Goal: Task Accomplishment & Management: Manage account settings

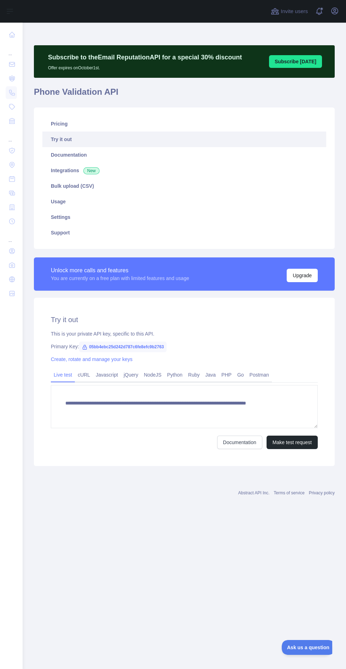
click at [16, 492] on nav "... ... ..." at bounding box center [11, 340] width 11 height 635
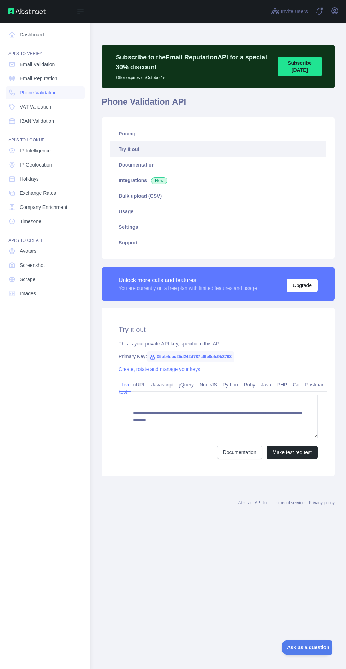
click at [61, 491] on nav "Dashboard API'S TO VERIFY Email Validation Email Reputation Phone Validation VA…" at bounding box center [45, 340] width 79 height 635
click at [200, 535] on main "**********" at bounding box center [218, 346] width 256 height 646
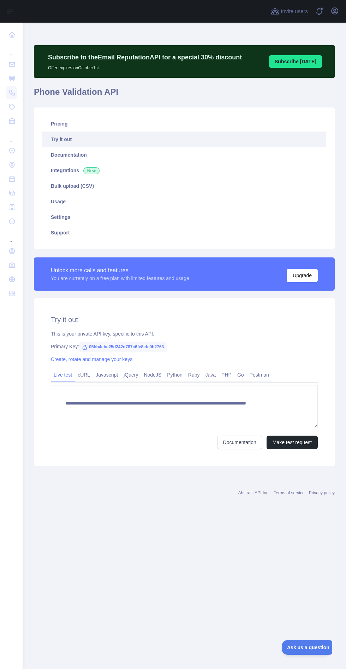
click at [262, 528] on main "**********" at bounding box center [185, 346] width 324 height 646
click at [69, 202] on link "Usage" at bounding box center [184, 202] width 284 height 16
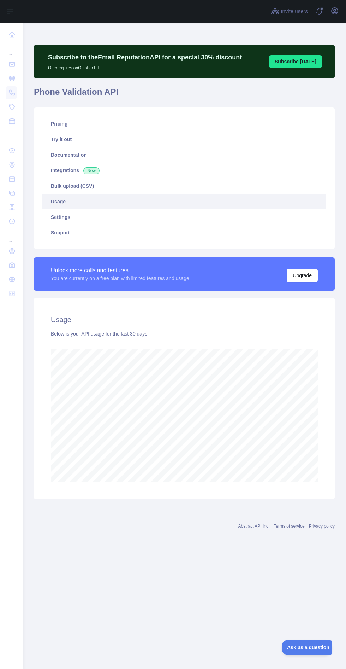
scroll to position [715, 324]
click at [77, 215] on link "Settings" at bounding box center [184, 217] width 284 height 16
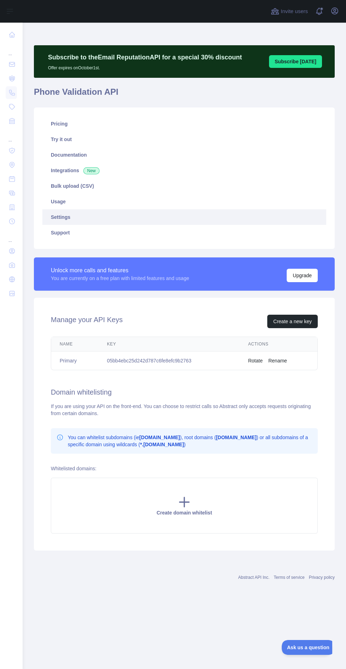
click at [79, 125] on link "Pricing" at bounding box center [184, 124] width 284 height 16
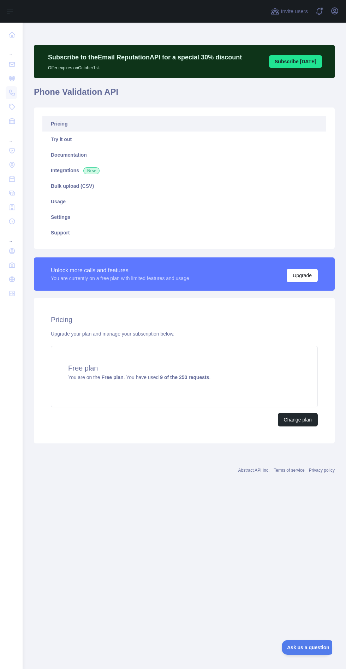
click at [81, 202] on link "Usage" at bounding box center [184, 202] width 284 height 16
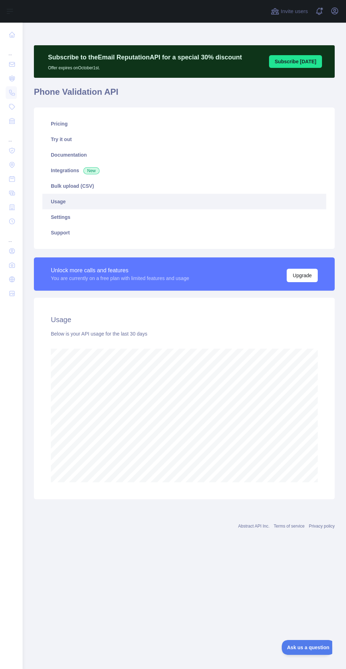
scroll to position [715, 324]
click at [66, 127] on link "Pricing" at bounding box center [184, 124] width 284 height 16
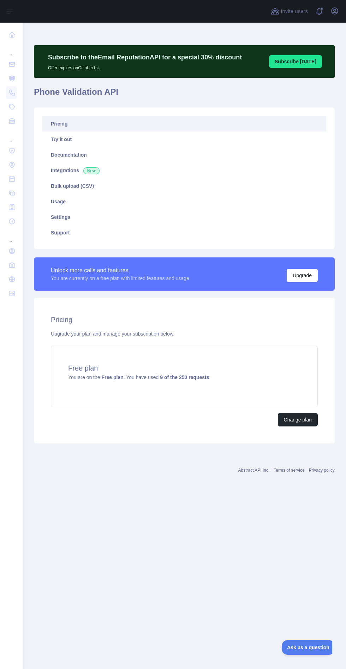
click at [11, 545] on nav "... ... ..." at bounding box center [11, 340] width 11 height 635
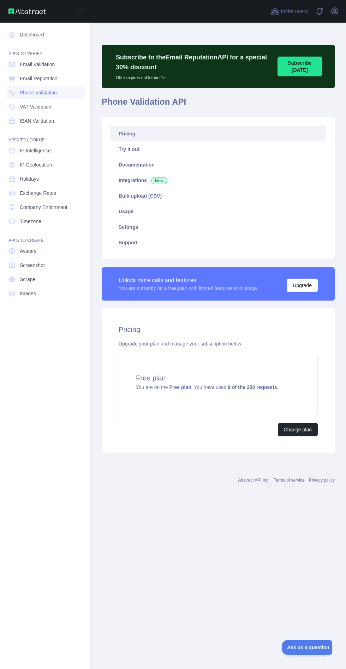
click at [43, 35] on link "Dashboard" at bounding box center [45, 34] width 79 height 13
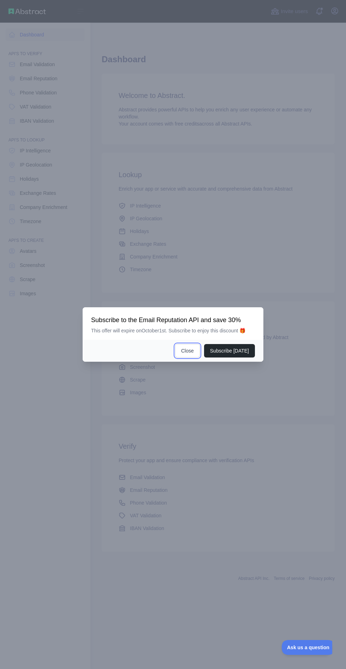
click at [191, 357] on button "Close" at bounding box center [187, 350] width 25 height 13
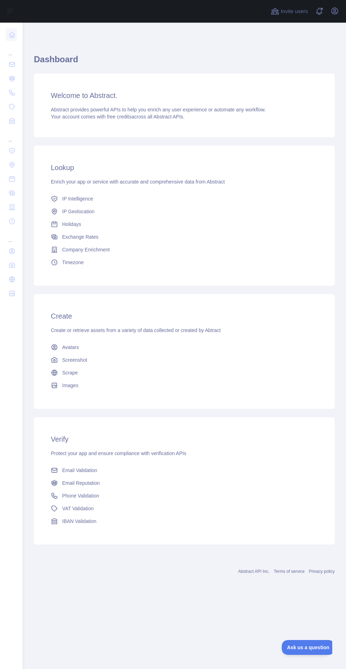
click at [19, 592] on div "... ... ..." at bounding box center [11, 331] width 23 height 663
click at [9, 591] on nav "... ... ..." at bounding box center [11, 340] width 11 height 635
click at [10, 570] on nav "... ... ..." at bounding box center [11, 340] width 11 height 635
click at [22, 568] on div "... ... ..." at bounding box center [11, 331] width 23 height 663
click at [149, 598] on main "Dashboard Welcome to Abstract. Abstract provides powerful APIs to help you enri…" at bounding box center [185, 346] width 324 height 646
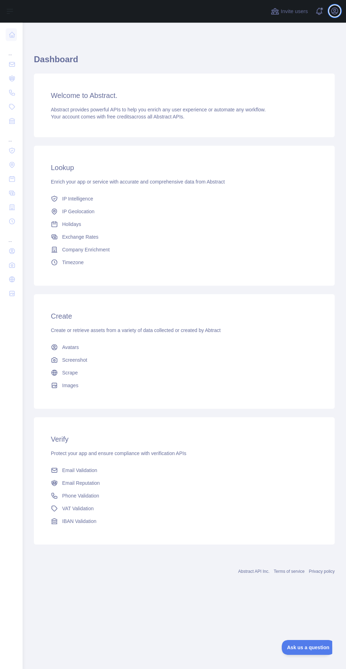
click at [335, 11] on icon "button" at bounding box center [335, 11] width 6 height 6
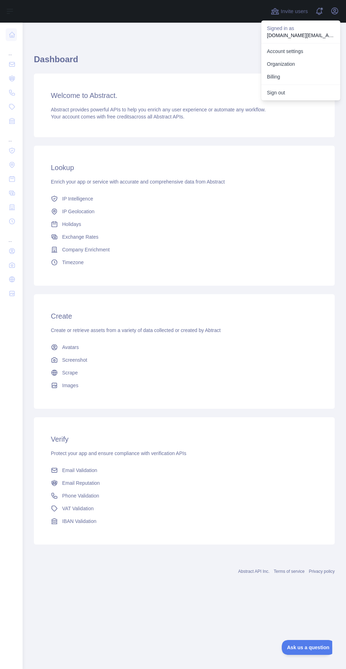
click at [307, 32] on p "firojali070102.com@gmail.com" at bounding box center [301, 35] width 68 height 7
click at [286, 33] on p "firojali070102.com@gmail.com" at bounding box center [301, 35] width 68 height 7
click at [301, 55] on link "Account settings" at bounding box center [301, 51] width 79 height 13
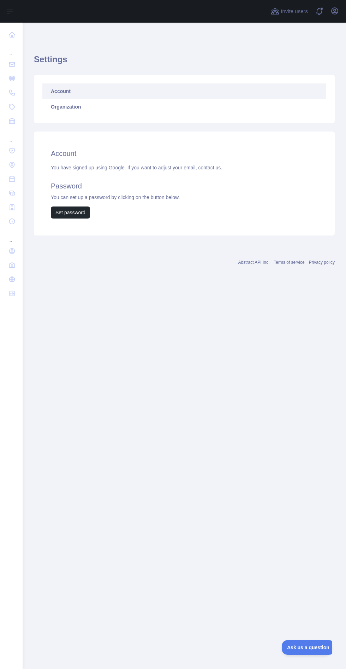
click at [132, 94] on link "Account" at bounding box center [184, 91] width 284 height 16
click at [163, 159] on div "Account You have signed up using Google. If you want to adjust your email, cont…" at bounding box center [184, 183] width 301 height 104
click at [134, 162] on div "Account You have signed up using Google. If you want to adjust your email, cont…" at bounding box center [184, 183] width 301 height 104
click at [77, 214] on button "Set password" at bounding box center [70, 212] width 39 height 12
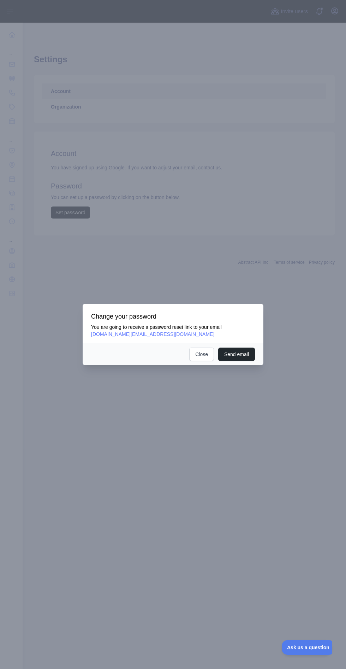
click at [241, 361] on button "Send email" at bounding box center [236, 353] width 37 height 13
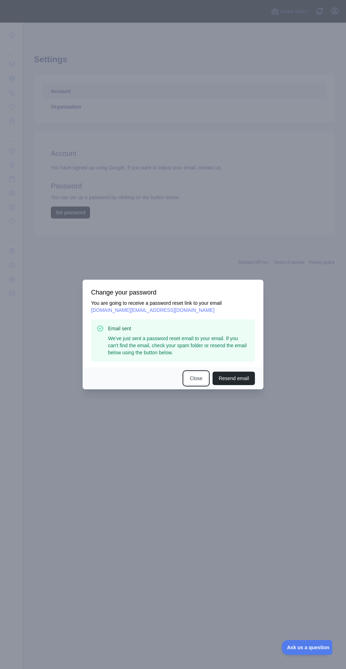
click at [193, 385] on button "Close" at bounding box center [196, 377] width 25 height 13
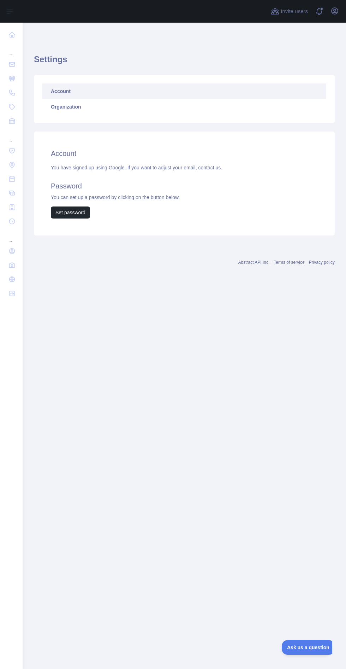
click at [116, 171] on div "You have signed up using Google. If you want to adjust your email, contact us. …" at bounding box center [184, 191] width 267 height 54
click at [70, 154] on h2 "Account" at bounding box center [184, 153] width 267 height 10
click at [7, 468] on nav "... ... ..." at bounding box center [11, 340] width 11 height 635
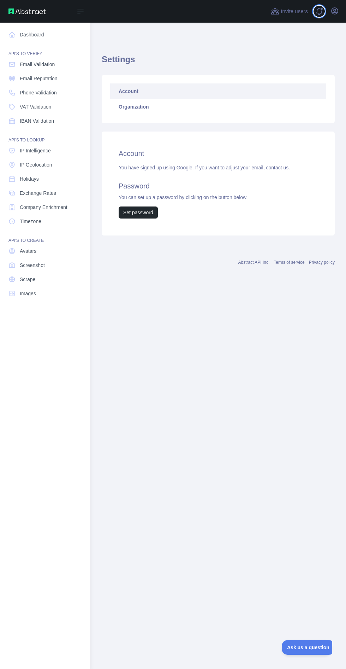
click at [322, 10] on span at bounding box center [322, 9] width 4 height 4
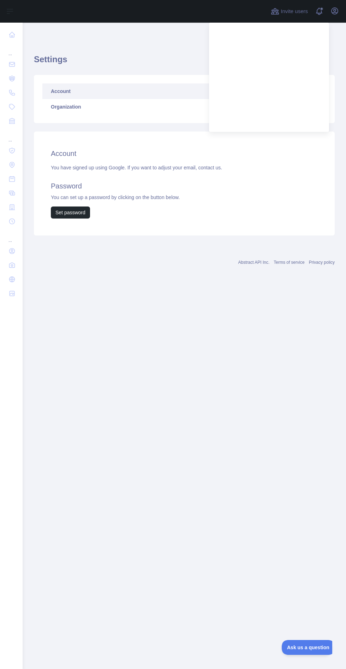
click at [176, 369] on main "Settings Account Organization Account You have signed up using Google. If you w…" at bounding box center [185, 346] width 324 height 646
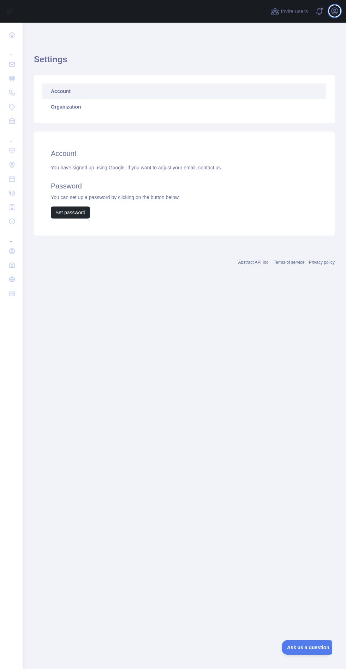
click at [338, 9] on icon "button" at bounding box center [335, 11] width 6 height 6
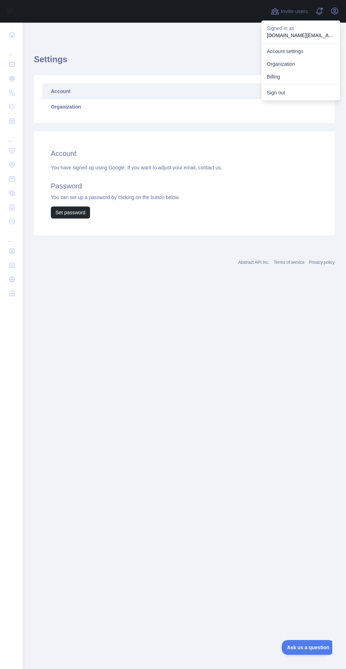
click at [313, 28] on p "Signed in as" at bounding box center [301, 28] width 68 height 7
click at [299, 29] on p "Signed in as" at bounding box center [301, 28] width 68 height 7
click at [285, 94] on button "Sign out" at bounding box center [301, 92] width 79 height 13
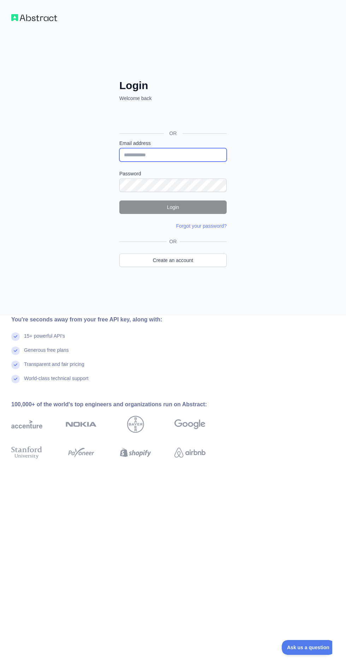
click at [160, 155] on input "Email address" at bounding box center [172, 154] width 107 height 13
click at [162, 156] on input "Email address" at bounding box center [172, 154] width 107 height 13
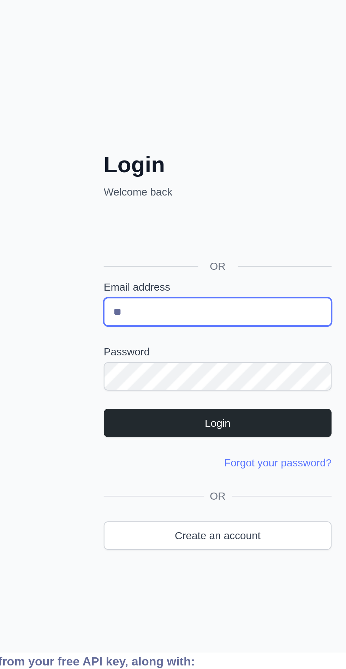
type input "**********"
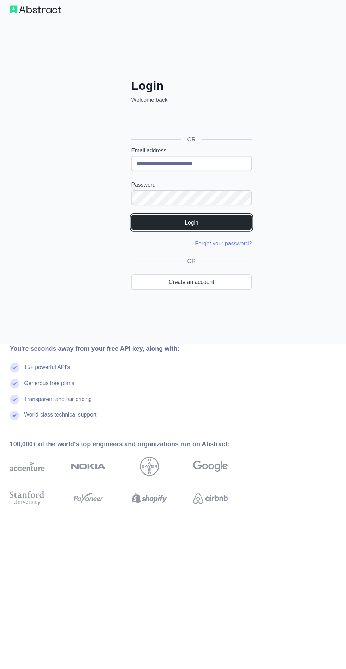
click at [182, 206] on button "Login" at bounding box center [172, 206] width 107 height 13
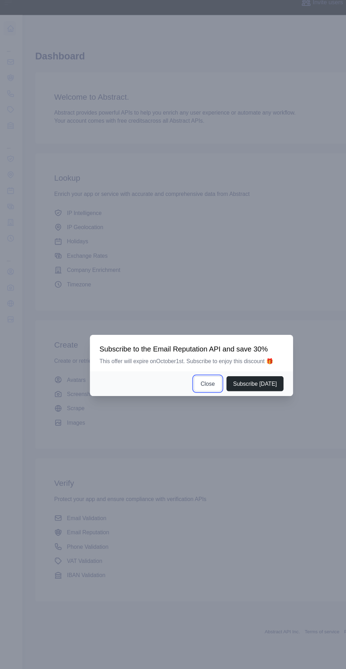
click at [192, 357] on button "Close" at bounding box center [187, 350] width 25 height 13
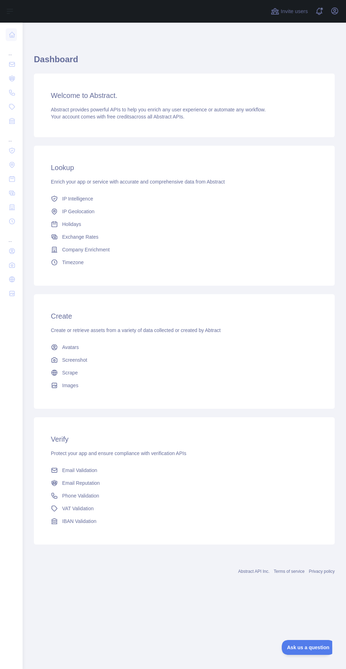
scroll to position [0, 0]
click at [335, 13] on icon "button" at bounding box center [335, 11] width 8 height 8
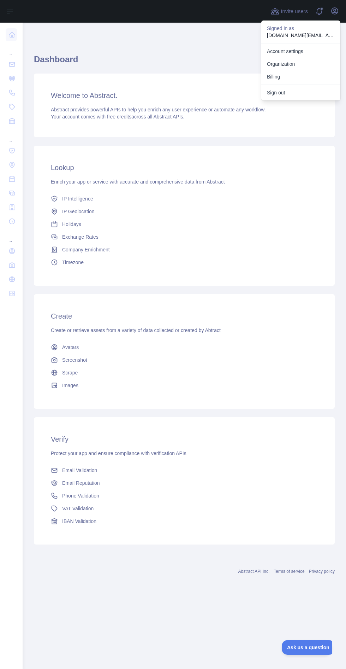
click at [304, 51] on link "Account settings" at bounding box center [301, 51] width 79 height 13
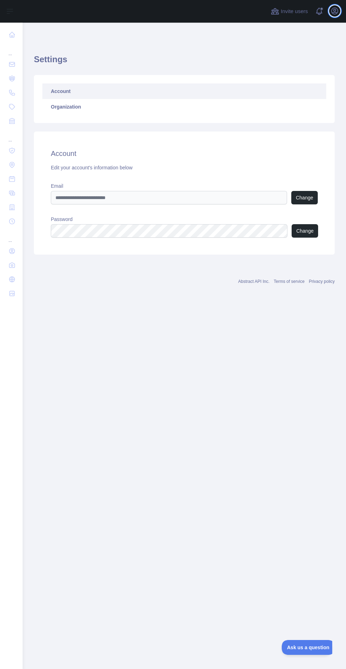
click at [336, 10] on icon "button" at bounding box center [335, 11] width 6 height 6
click at [333, 9] on icon "button" at bounding box center [335, 11] width 8 height 8
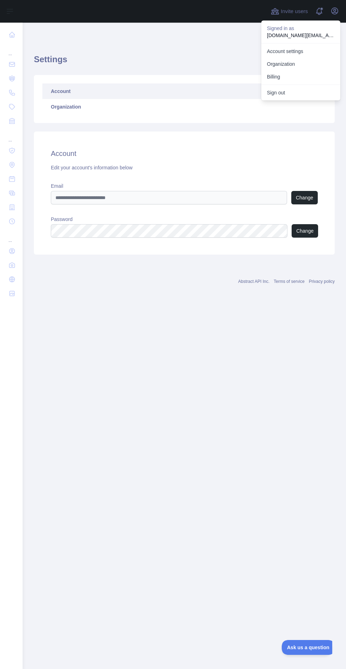
click at [293, 63] on link "Organization" at bounding box center [301, 64] width 79 height 13
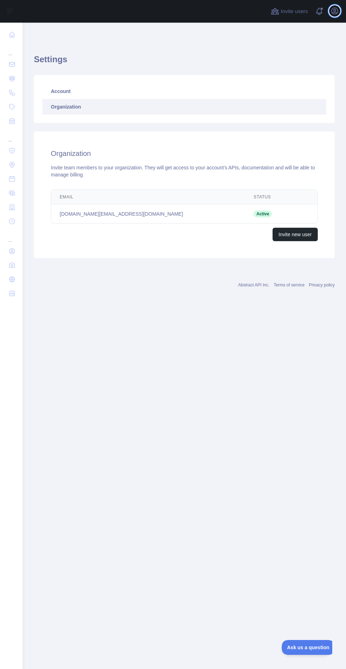
click at [333, 7] on icon "button" at bounding box center [335, 11] width 8 height 8
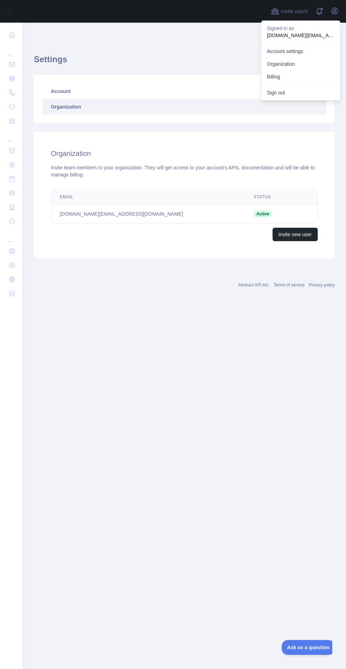
click at [303, 53] on link "Account settings" at bounding box center [301, 51] width 79 height 13
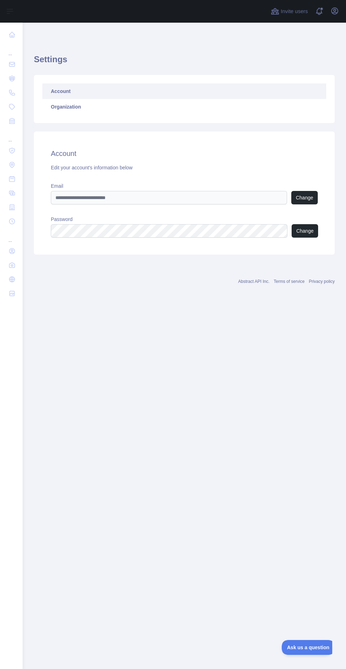
click at [16, 367] on nav "... ... ..." at bounding box center [11, 340] width 11 height 635
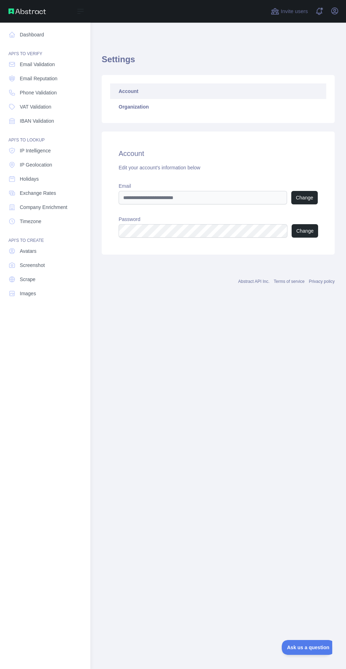
click at [40, 31] on link "Dashboard" at bounding box center [45, 34] width 79 height 13
